Goal: Complete application form: Complete application form

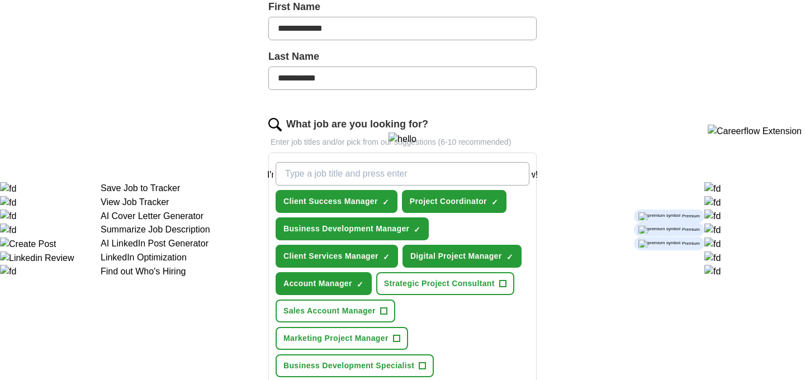
scroll to position [279, 0]
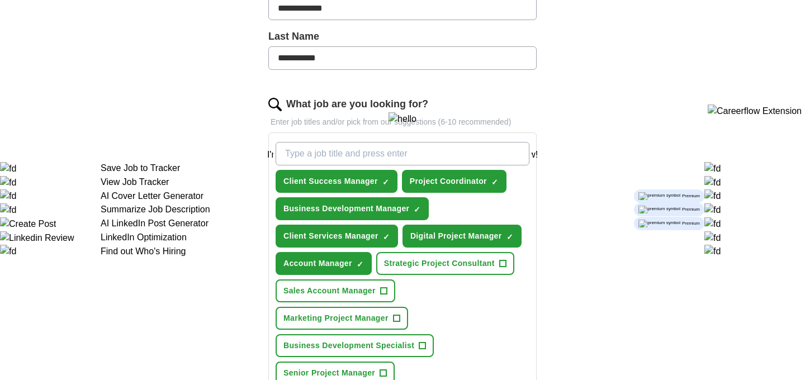
click at [411, 146] on input "What job are you looking for?" at bounding box center [403, 153] width 254 height 23
type input "consultant"
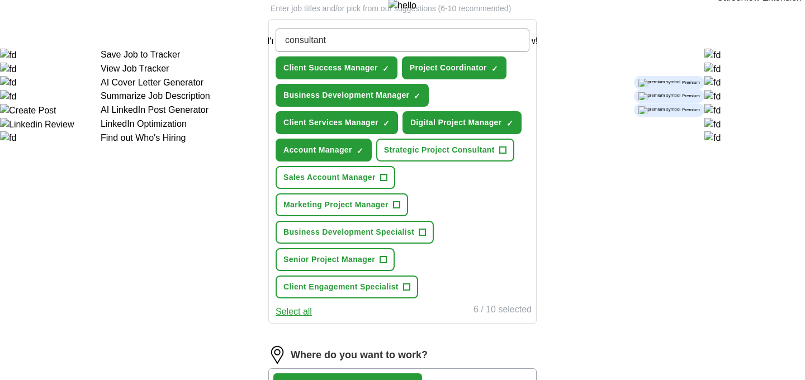
scroll to position [419, 0]
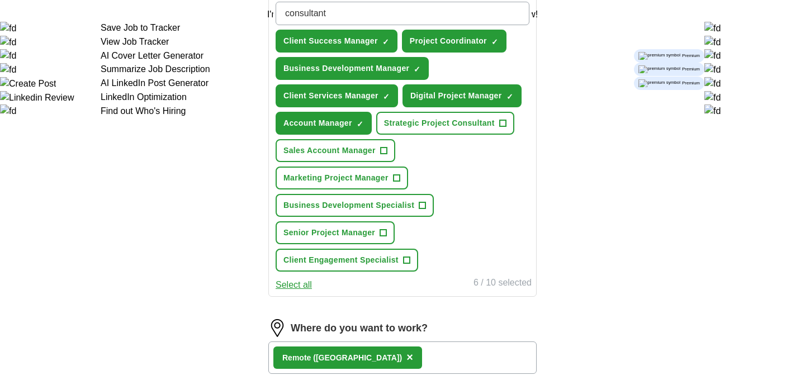
click at [383, 7] on input "consultant" at bounding box center [403, 13] width 254 height 23
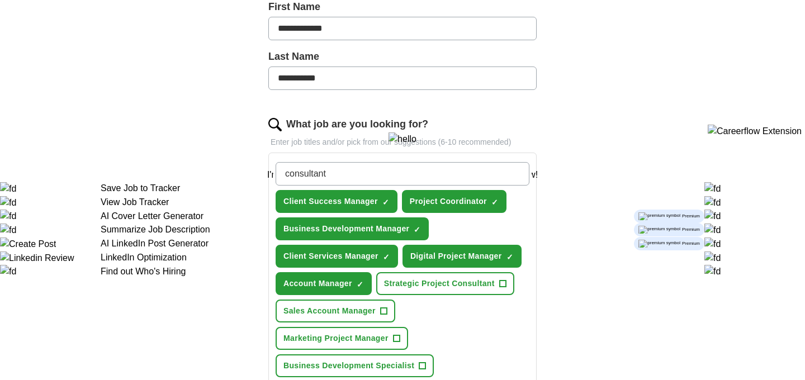
scroll to position [258, 0]
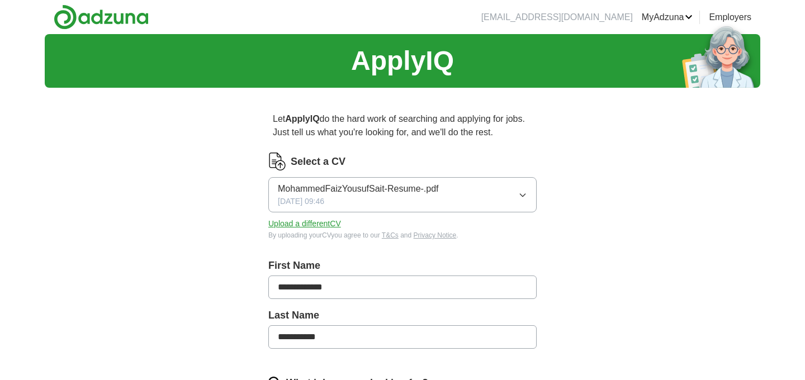
click at [432, 191] on span "MohammedFaizYousufSait-Resume-.pdf" at bounding box center [358, 188] width 161 height 13
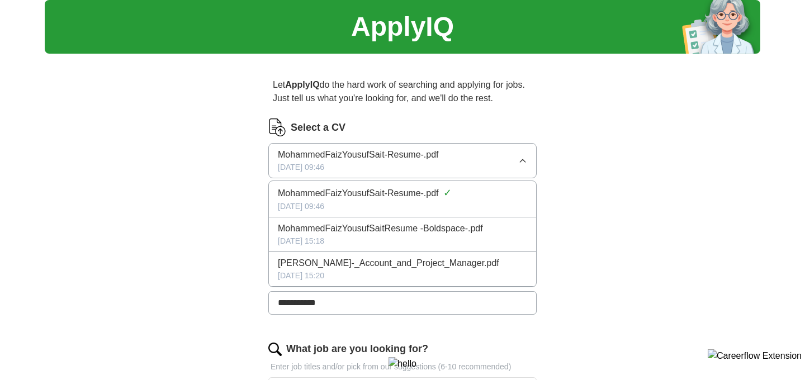
scroll to position [36, 0]
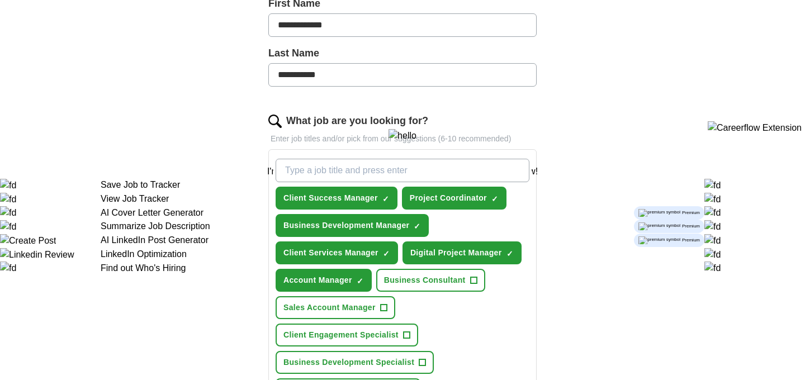
scroll to position [264, 0]
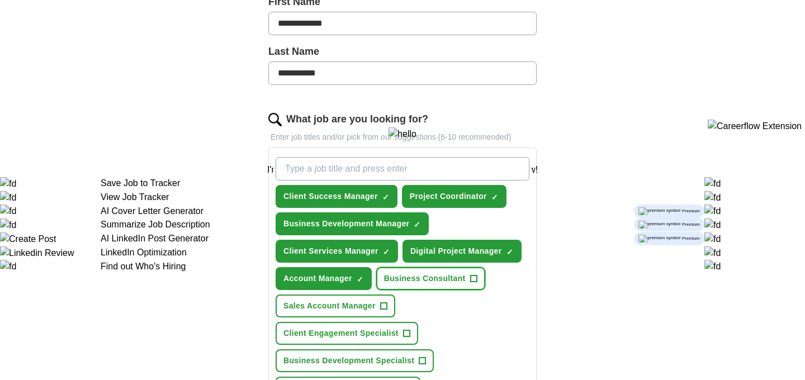
click at [469, 280] on button "Business Consultant +" at bounding box center [430, 278] width 109 height 23
click at [0, 0] on span "×" at bounding box center [0, 0] width 0 height 0
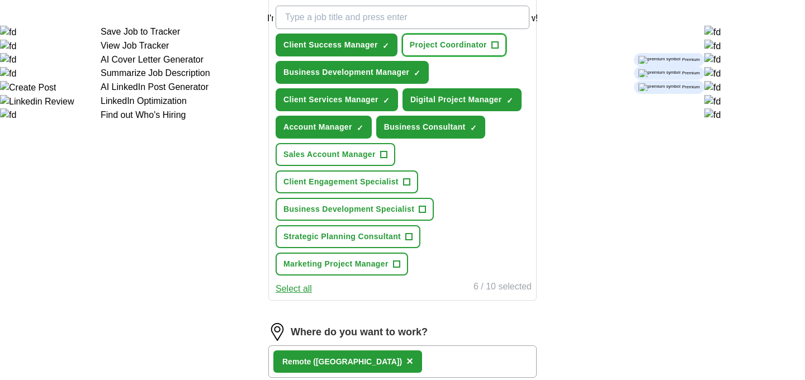
scroll to position [414, 0]
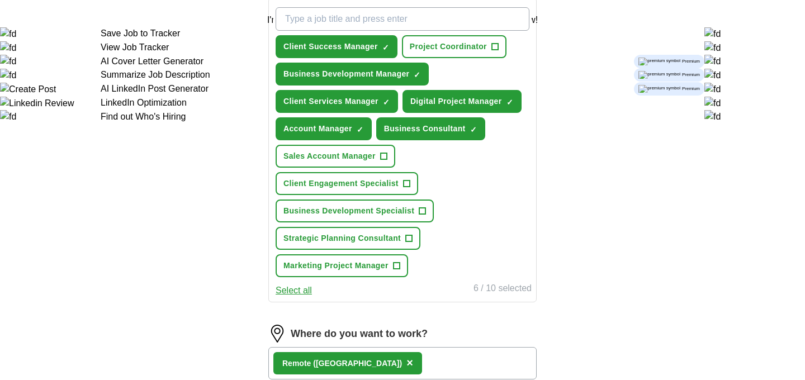
click at [332, 11] on input "What job are you looking for?" at bounding box center [403, 18] width 254 height 23
type input "D"
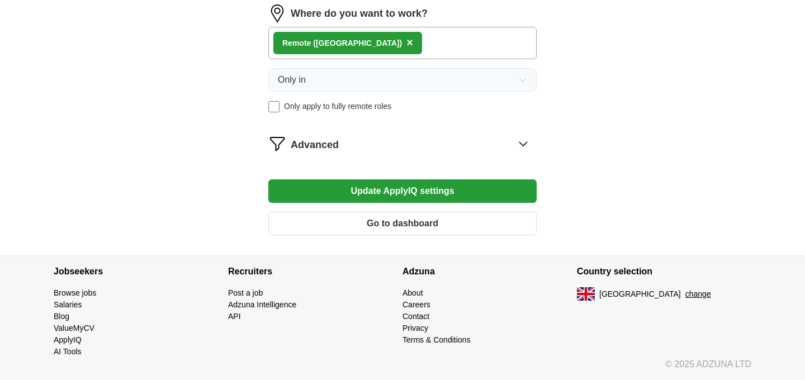
click at [435, 192] on button "Update ApplyIQ settings" at bounding box center [402, 191] width 268 height 23
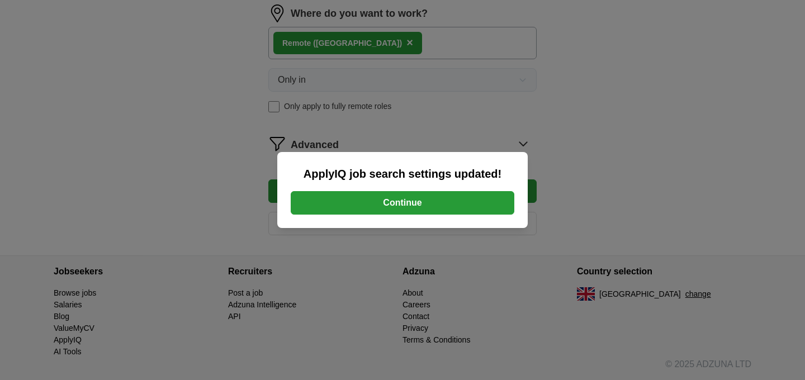
click at [428, 206] on button "Continue" at bounding box center [403, 202] width 224 height 23
